Goal: Task Accomplishment & Management: Manage account settings

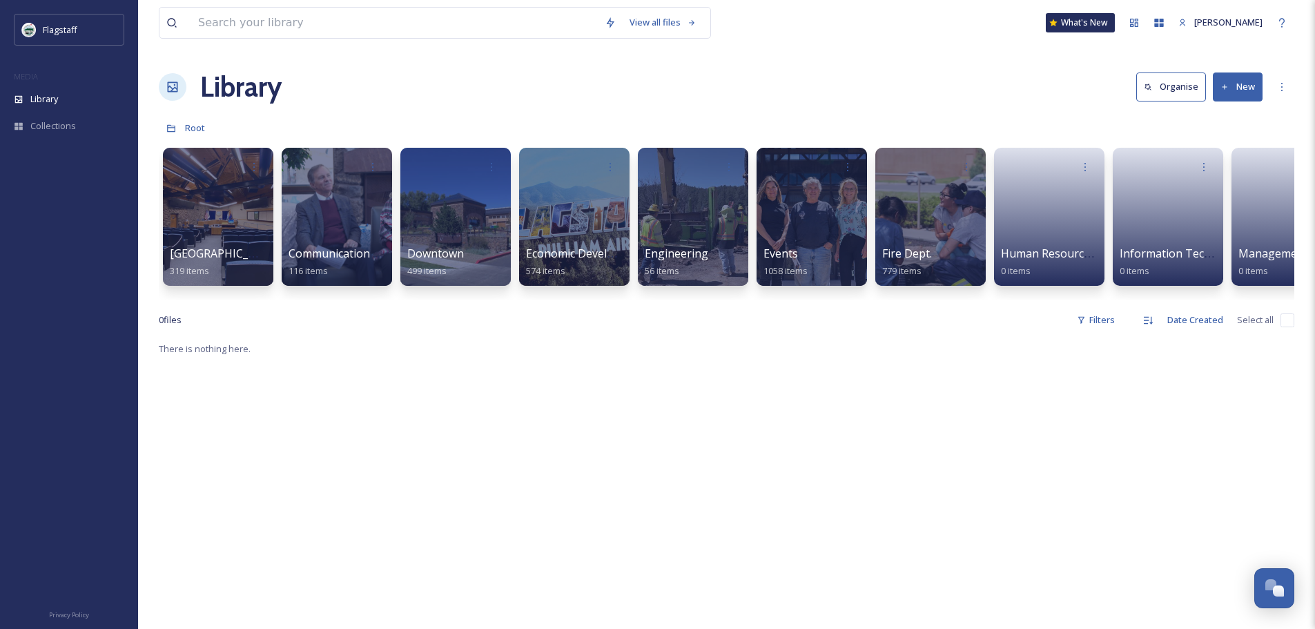
scroll to position [0, 1121]
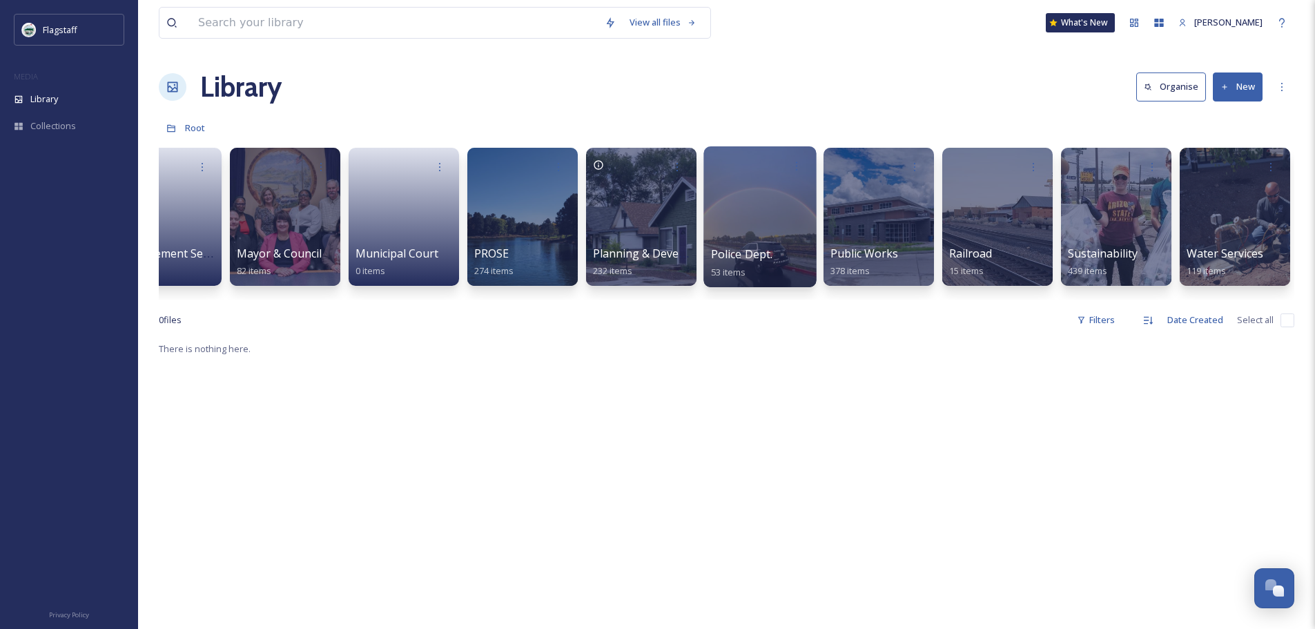
click at [781, 242] on div at bounding box center [760, 216] width 113 height 141
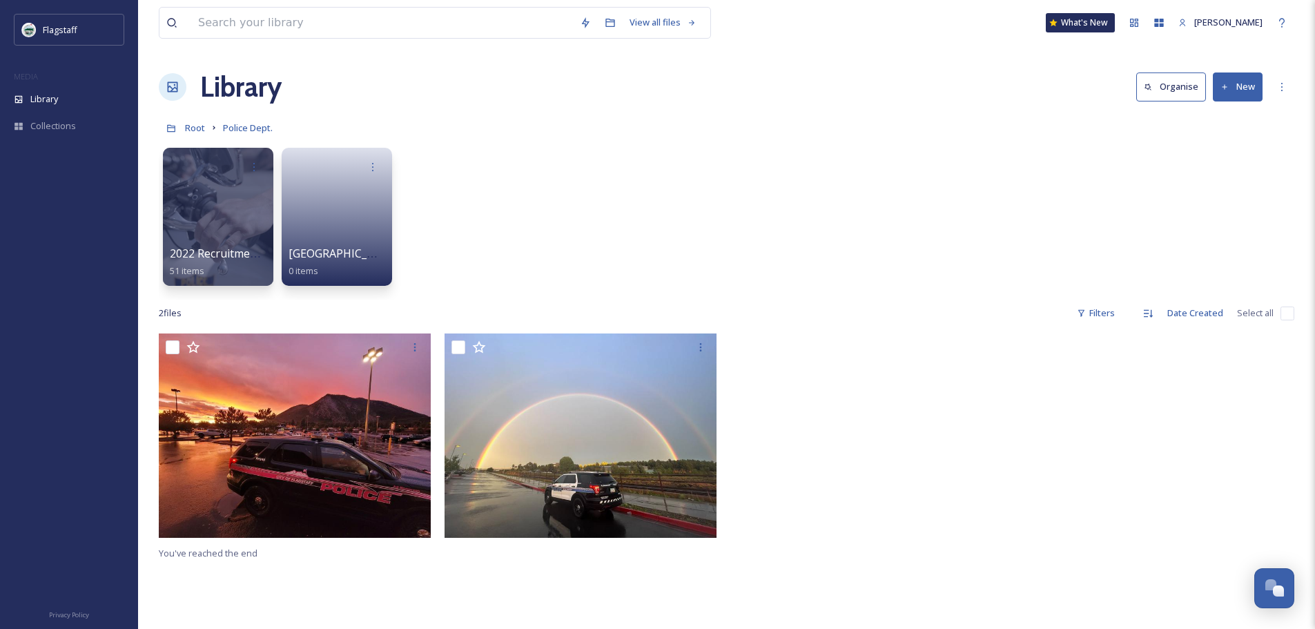
click at [462, 223] on div "2022 Recruitment Videos 51 items Police Station 0 items" at bounding box center [727, 220] width 1136 height 159
click at [1222, 97] on button "New" at bounding box center [1238, 86] width 50 height 28
click at [1222, 174] on span "Folder" at bounding box center [1222, 172] width 26 height 13
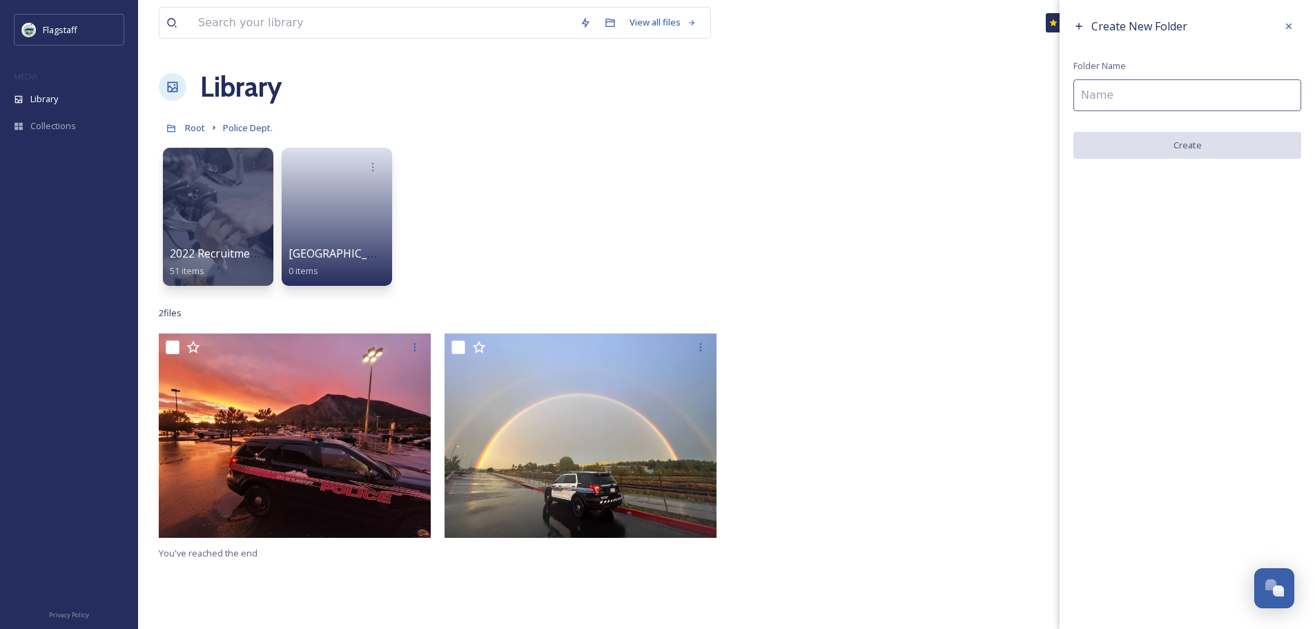
click at [1154, 113] on div "Create New Folder Folder Name Create" at bounding box center [1187, 86] width 255 height 173
type input "Events"
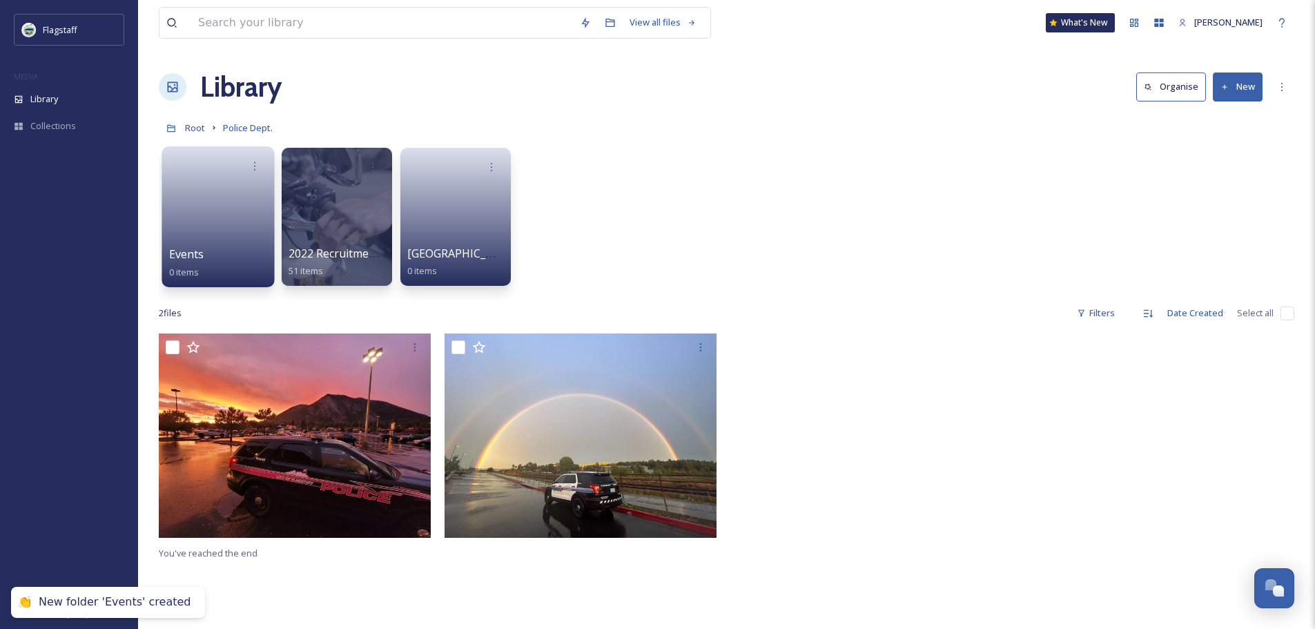
click at [221, 242] on link at bounding box center [218, 212] width 99 height 67
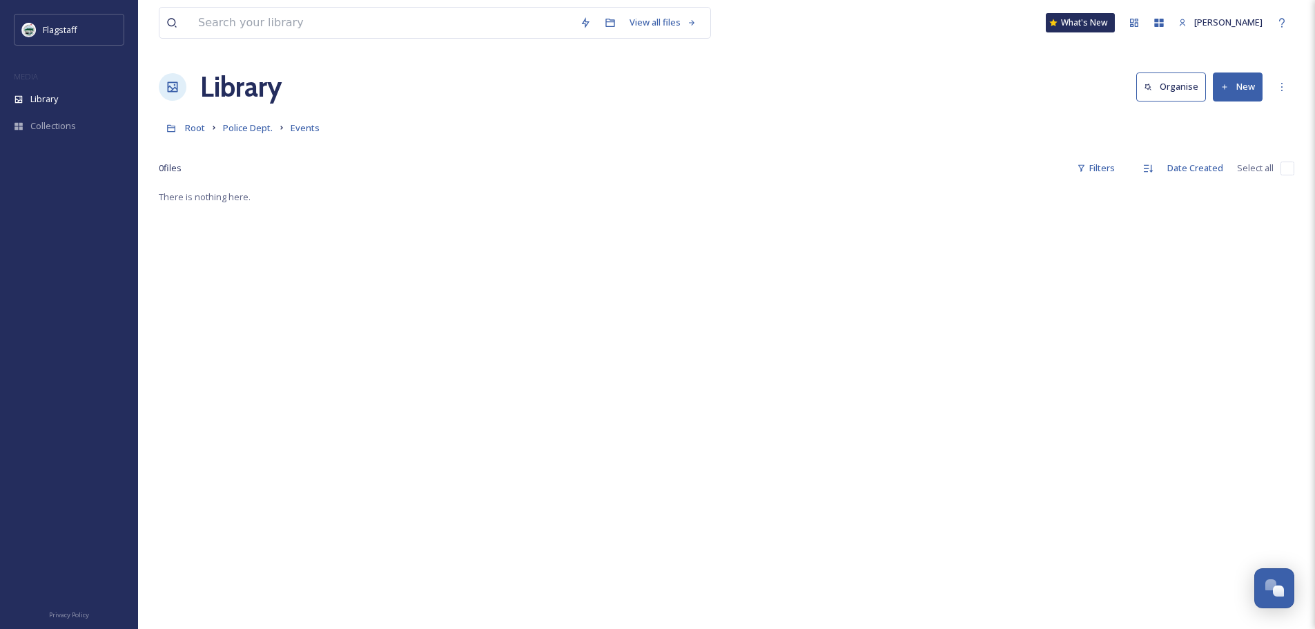
drag, startPoint x: 340, startPoint y: 215, endPoint x: 1250, endPoint y: 86, distance: 919.2
click at [1250, 86] on button "New" at bounding box center [1238, 86] width 50 height 28
click at [1217, 167] on div "Folder" at bounding box center [1223, 172] width 78 height 27
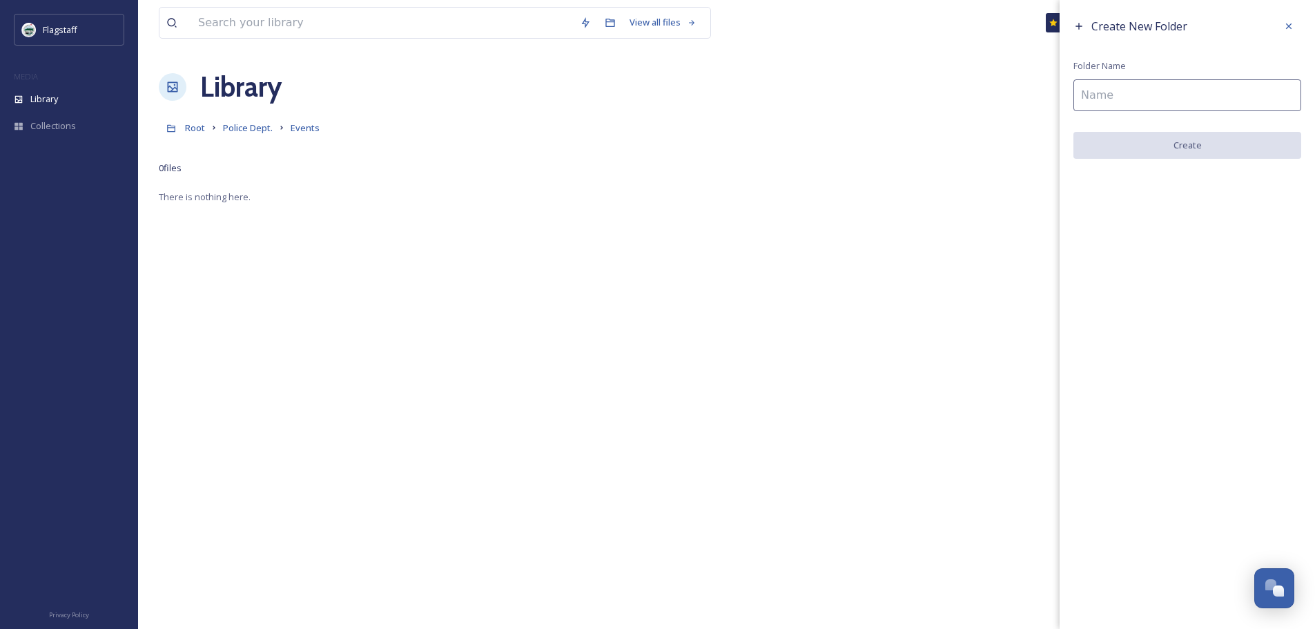
click at [1188, 108] on input at bounding box center [1188, 95] width 228 height 32
type input "Pizza w/the Police"
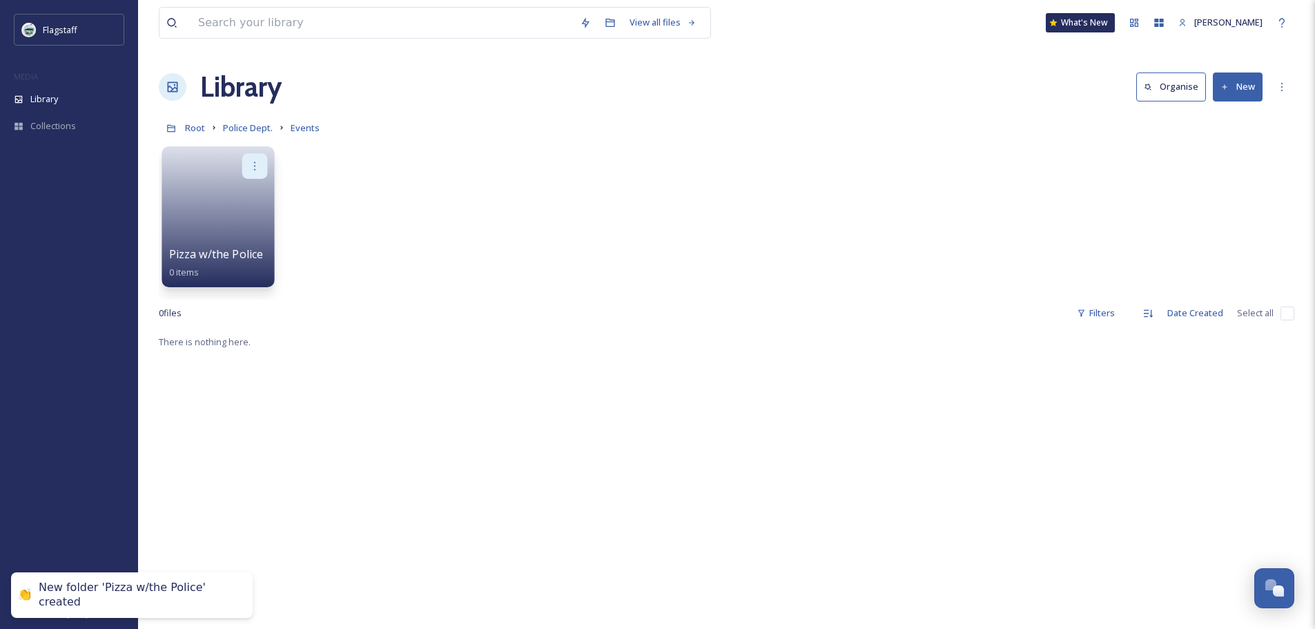
click at [257, 164] on icon at bounding box center [254, 165] width 11 height 11
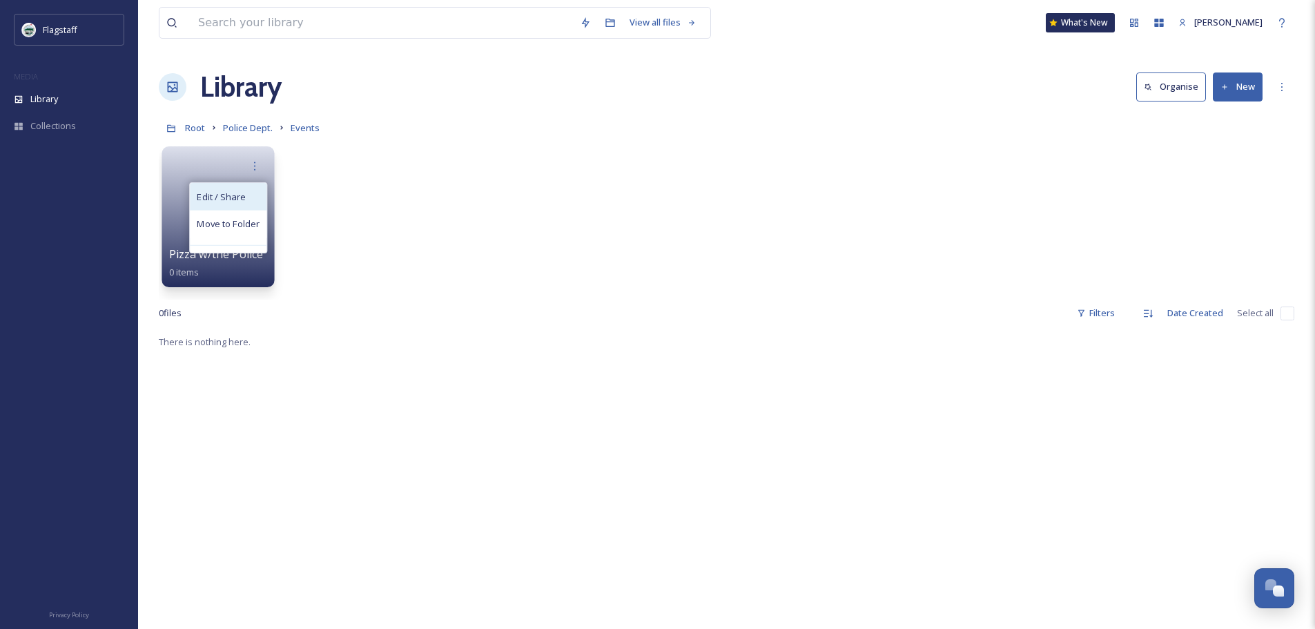
click at [229, 209] on div "Edit / Share" at bounding box center [228, 197] width 77 height 28
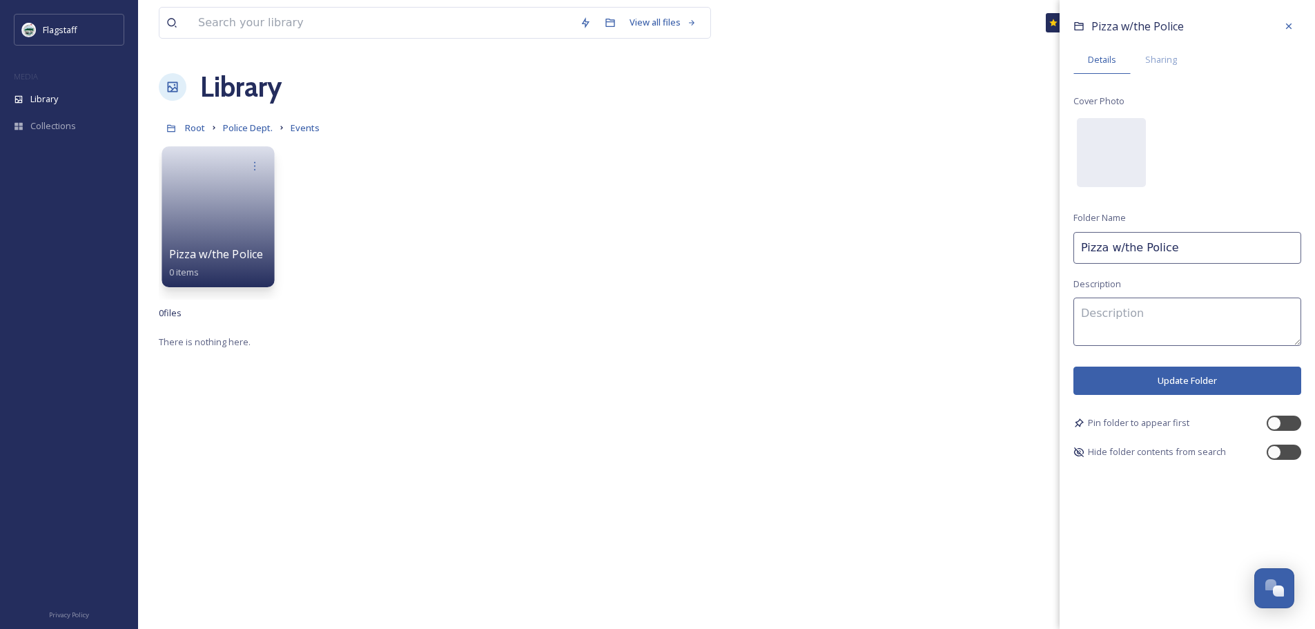
click at [1215, 251] on input "Pizza w/the Police" at bounding box center [1188, 248] width 228 height 32
drag, startPoint x: 1136, startPoint y: 246, endPoint x: 1107, endPoint y: 250, distance: 28.5
click at [1110, 249] on input "Pizza w/the Police" at bounding box center [1188, 248] width 228 height 32
click at [1232, 252] on input "Pizza with the Police" at bounding box center [1188, 248] width 228 height 32
type input "Pizza with the Police 09/31.25"
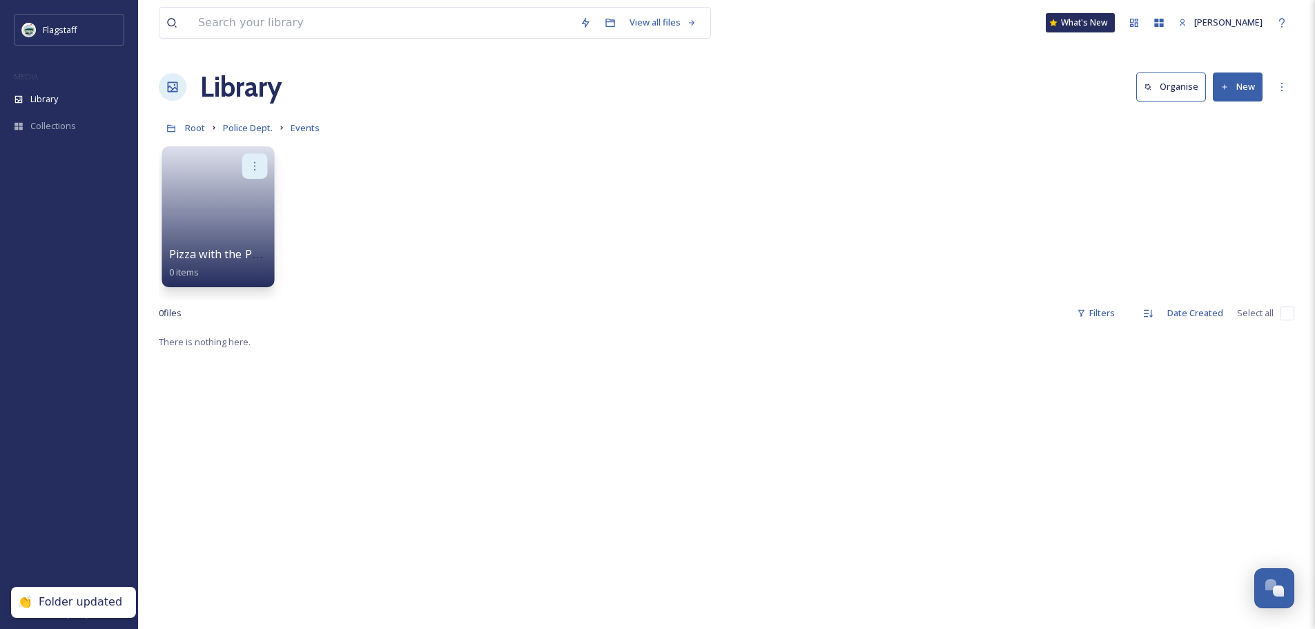
click at [252, 162] on icon at bounding box center [254, 165] width 11 height 11
click at [255, 195] on div "Edit / Share" at bounding box center [228, 197] width 77 height 28
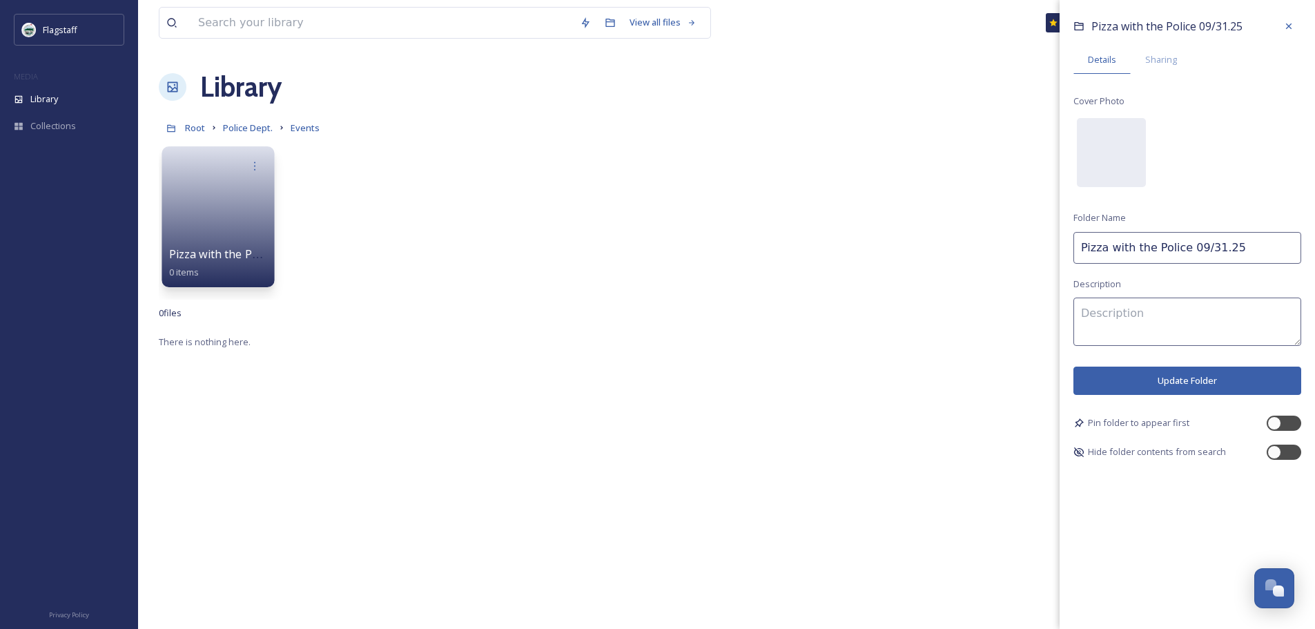
click at [1201, 251] on input "Pizza with the Police 09/31.25" at bounding box center [1188, 248] width 228 height 32
type input "Pizza with the Police 09.31.25"
click at [1185, 389] on button "Update Folder" at bounding box center [1188, 381] width 228 height 28
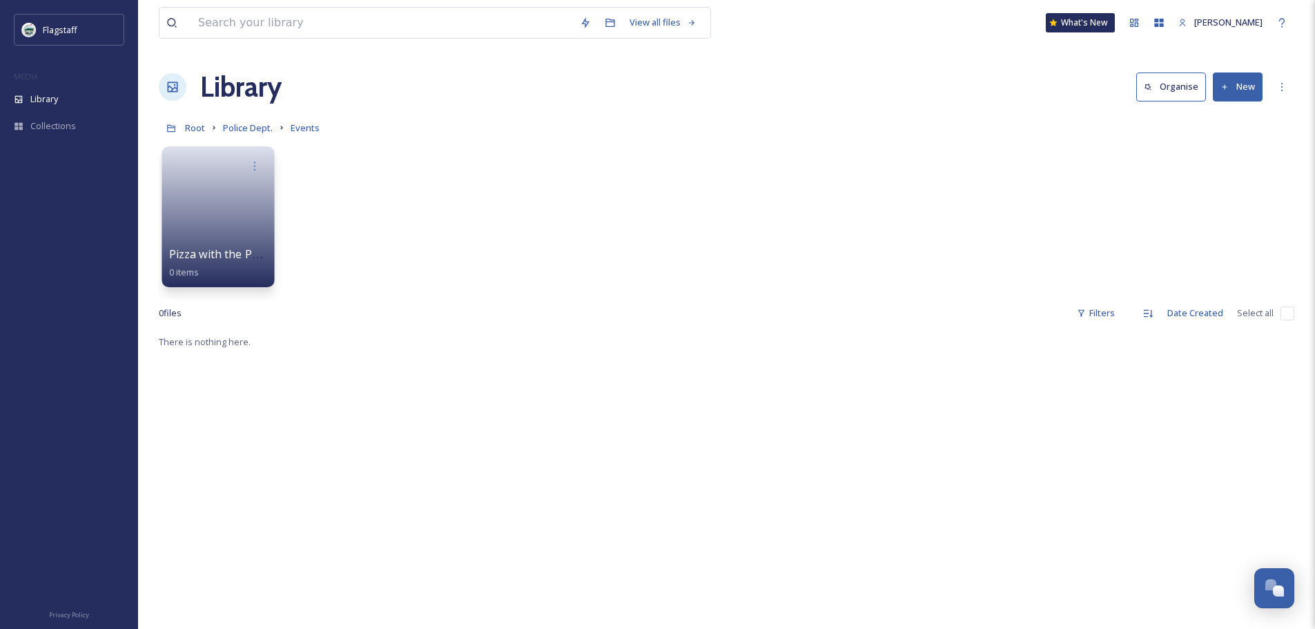
click at [155, 231] on div "View all files What's New [PERSON_NAME] Library Organise New Root Police Dept. …" at bounding box center [726, 481] width 1177 height 962
click at [189, 223] on link at bounding box center [218, 212] width 99 height 67
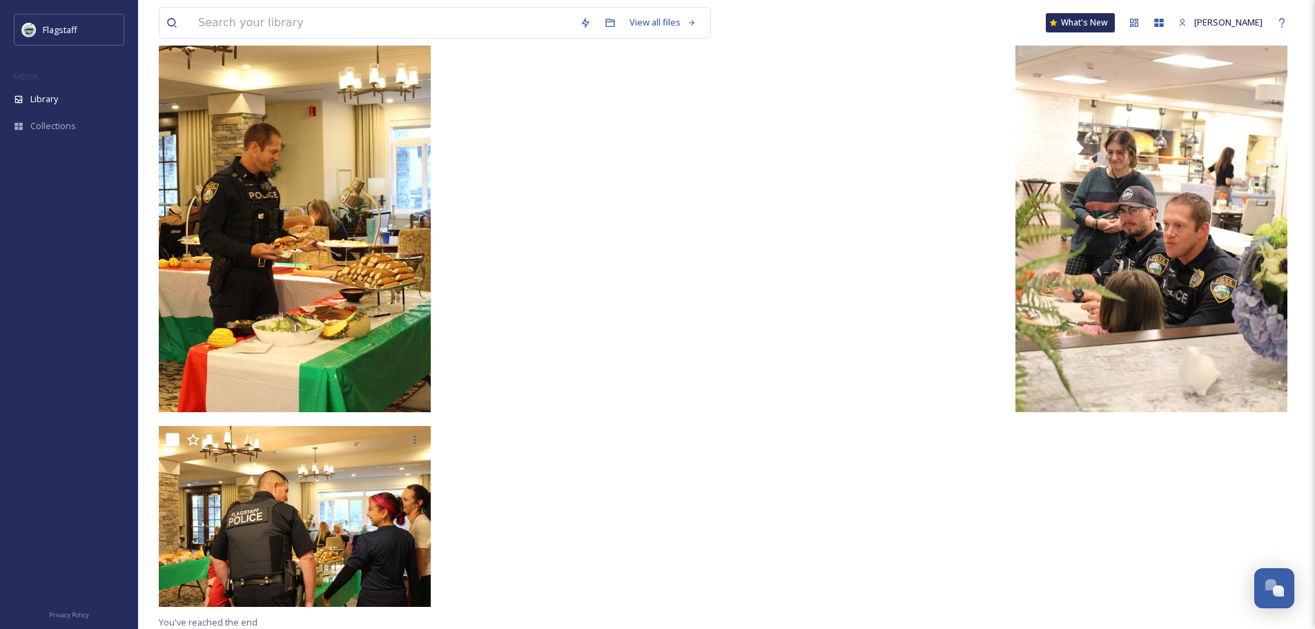
scroll to position [1810, 0]
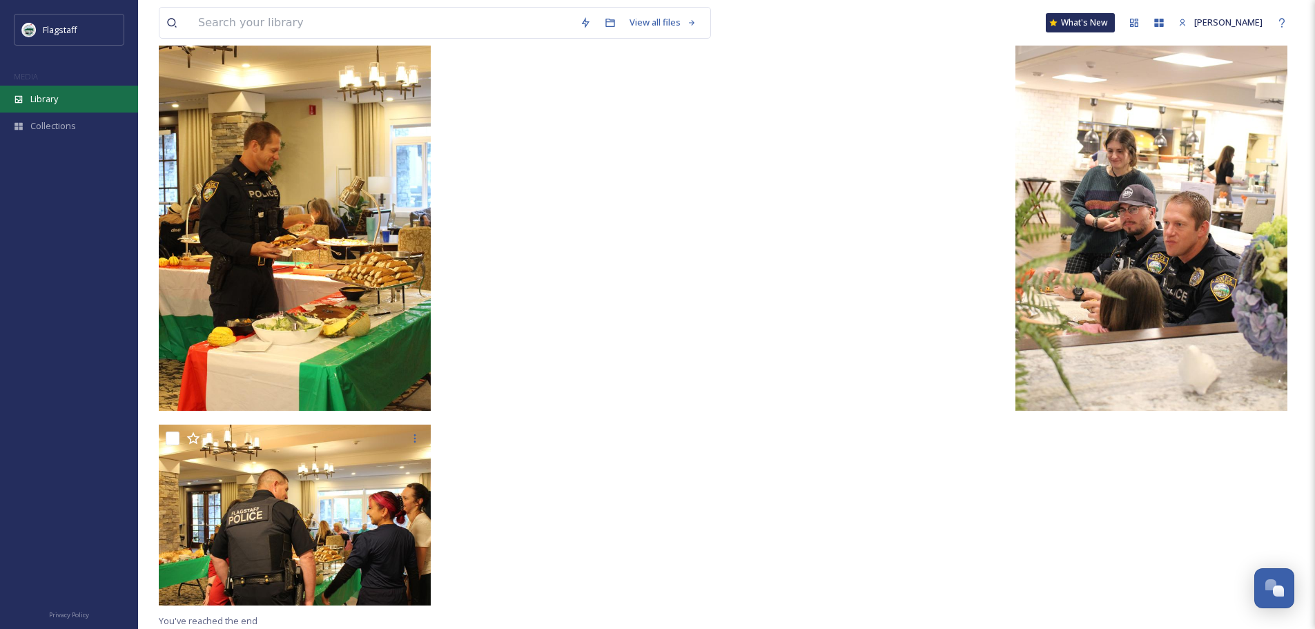
click at [79, 94] on div "Library" at bounding box center [69, 99] width 138 height 27
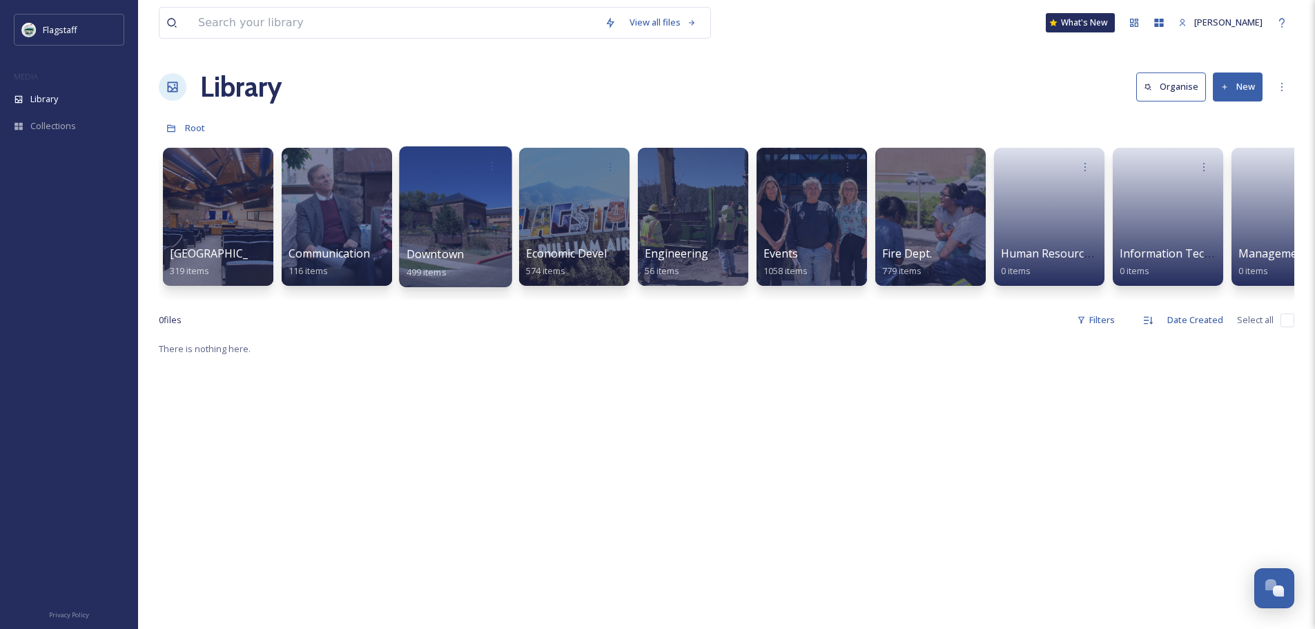
click at [430, 263] on div "Downtown 499 items" at bounding box center [456, 263] width 99 height 35
click at [298, 259] on span "Communication & Civic Engagement" at bounding box center [383, 253] width 190 height 15
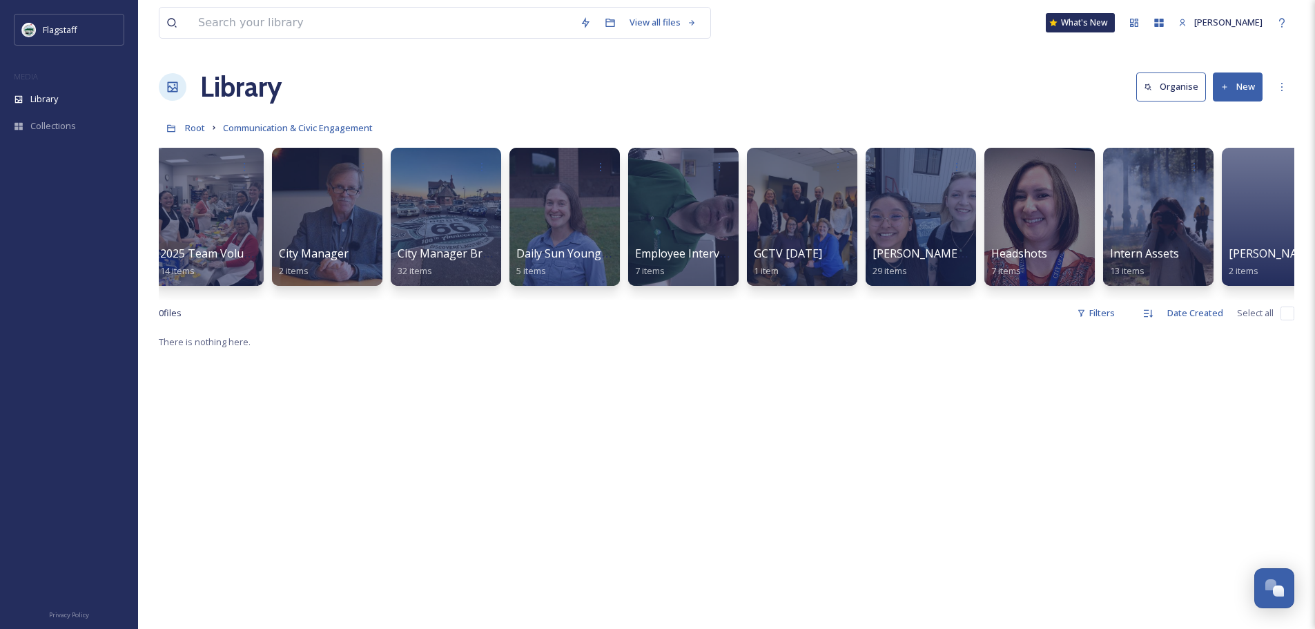
scroll to position [0, 171]
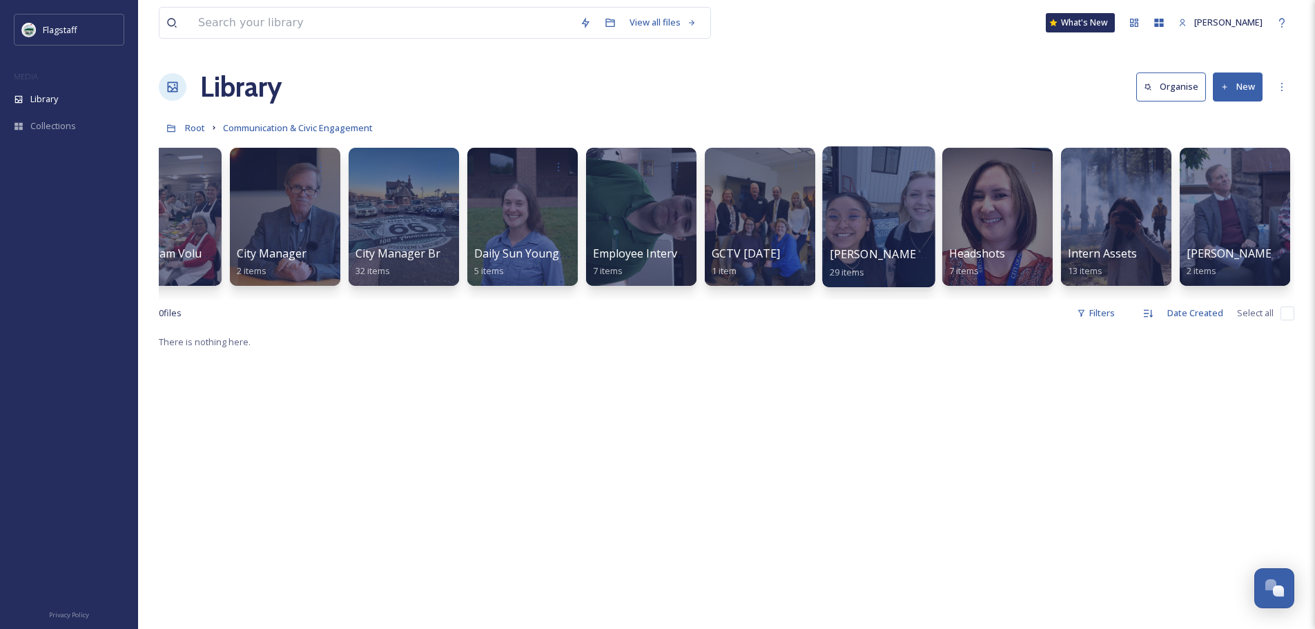
click at [870, 244] on div at bounding box center [878, 216] width 113 height 141
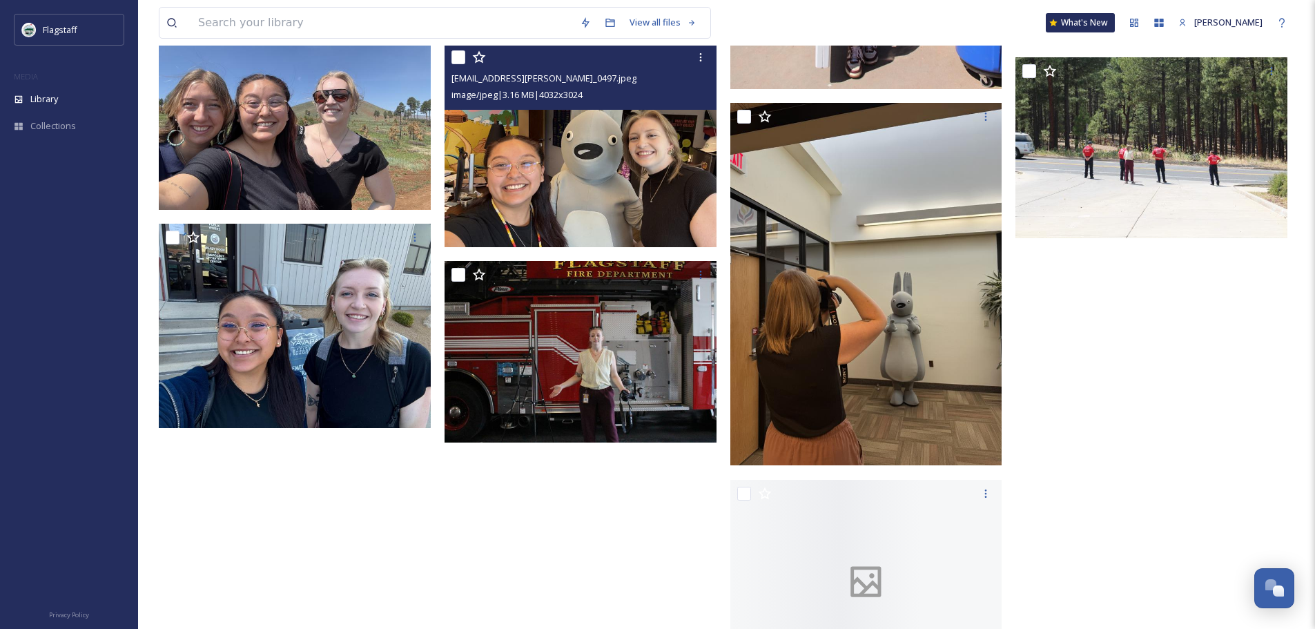
scroll to position [1519, 0]
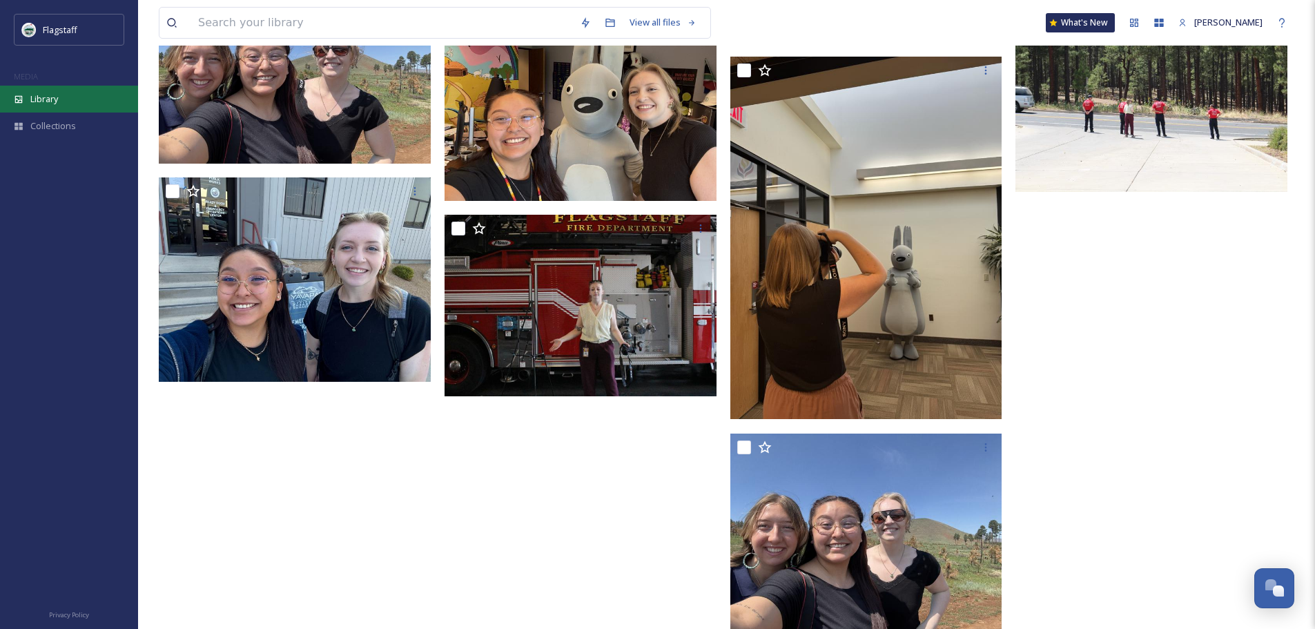
click at [44, 106] on span "Library" at bounding box center [44, 99] width 28 height 13
